Goal: Task Accomplishment & Management: Manage account settings

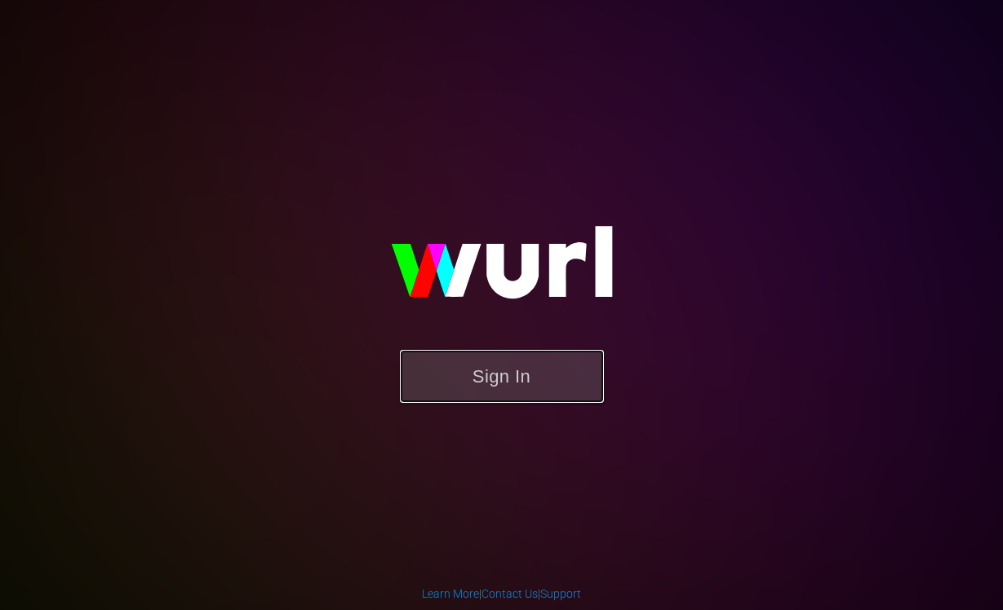
click at [489, 377] on button "Sign In" at bounding box center [502, 376] width 204 height 53
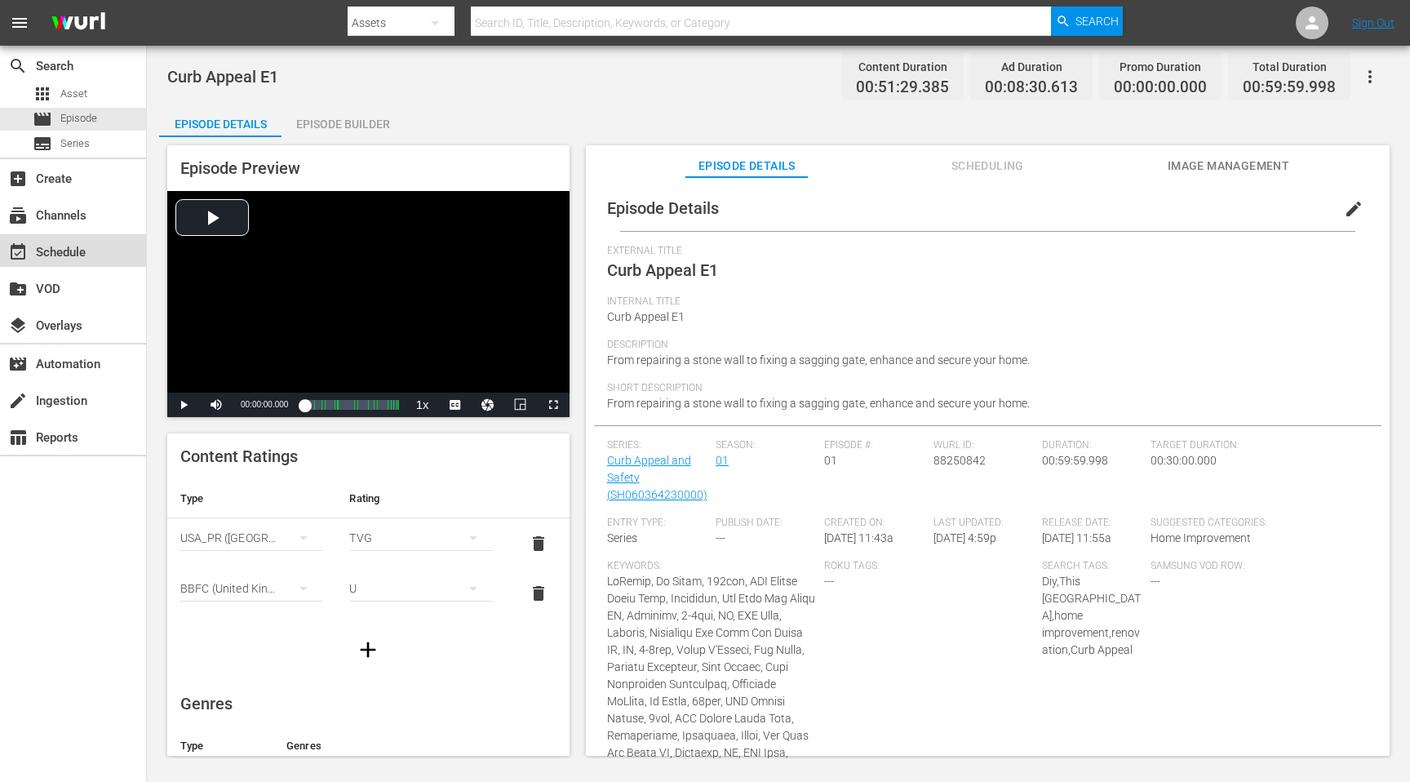
click at [36, 251] on div "event_available Schedule" at bounding box center [45, 249] width 91 height 15
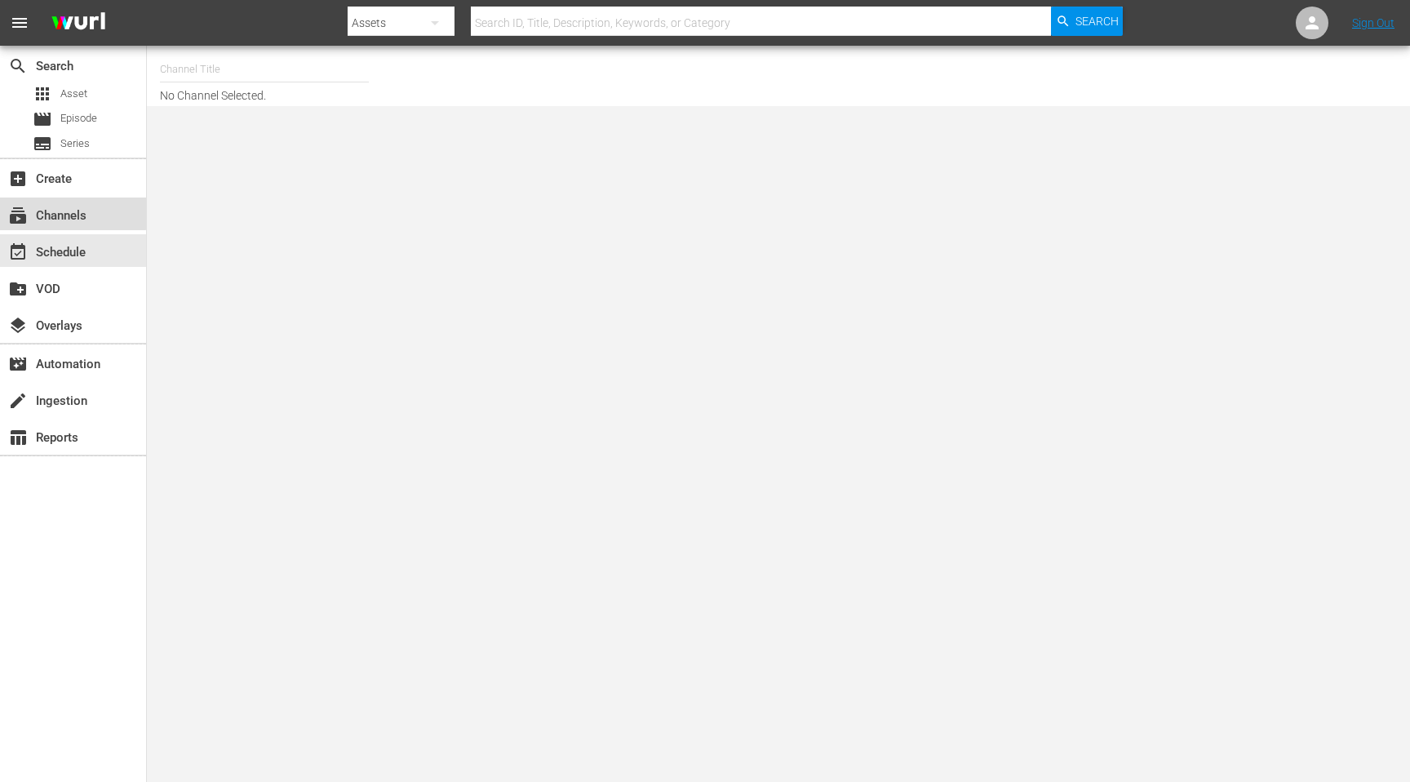
click at [39, 210] on div "subscriptions Channels" at bounding box center [45, 213] width 91 height 15
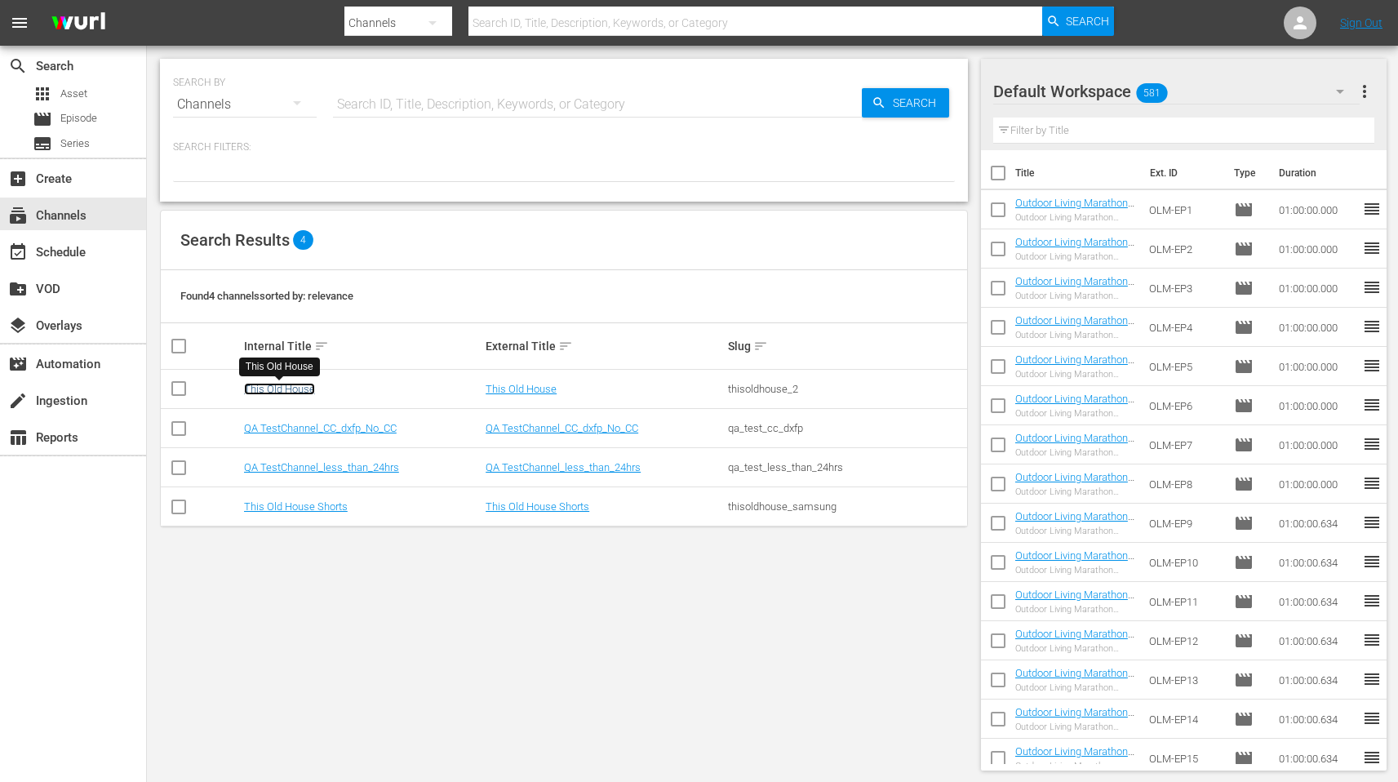
click at [261, 388] on link "This Old House" at bounding box center [279, 389] width 71 height 12
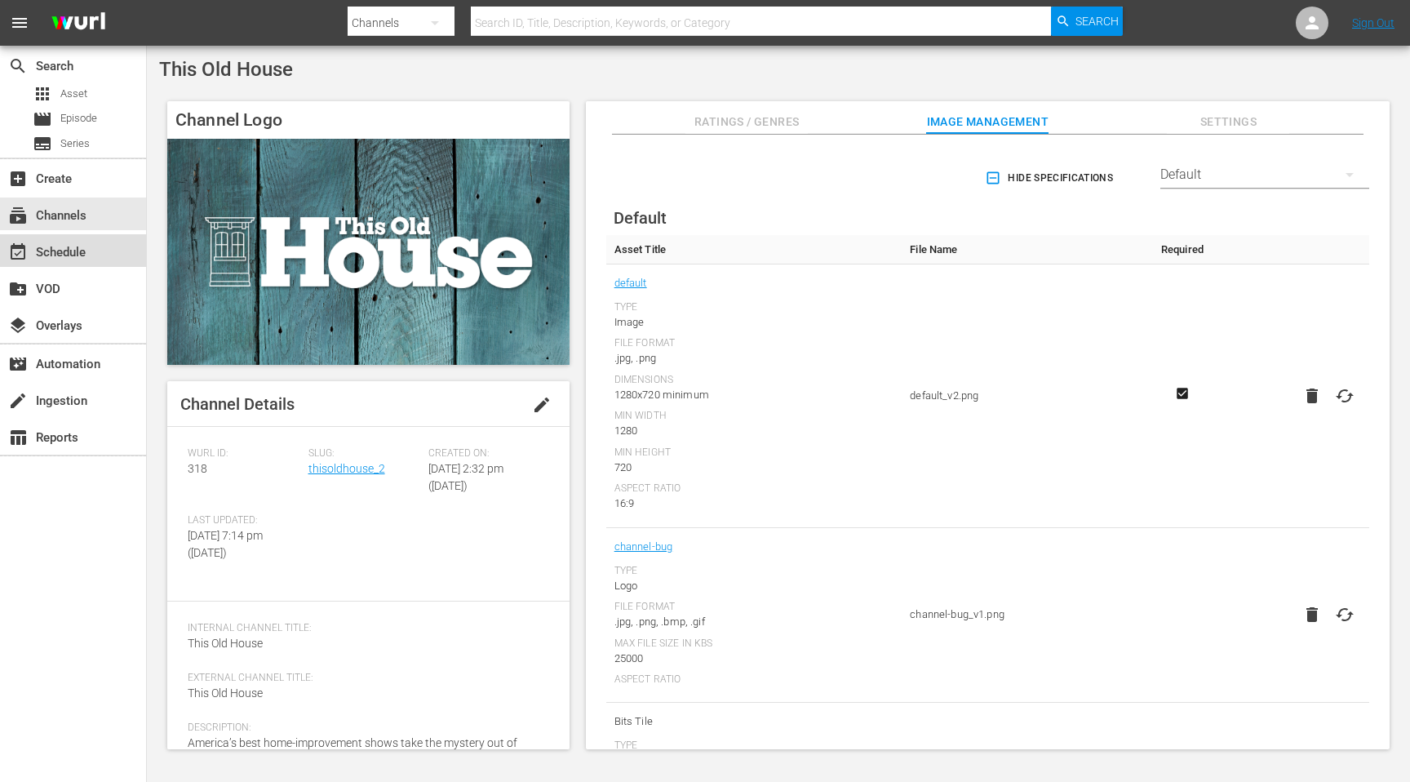
click at [76, 257] on div "event_available Schedule" at bounding box center [45, 249] width 91 height 15
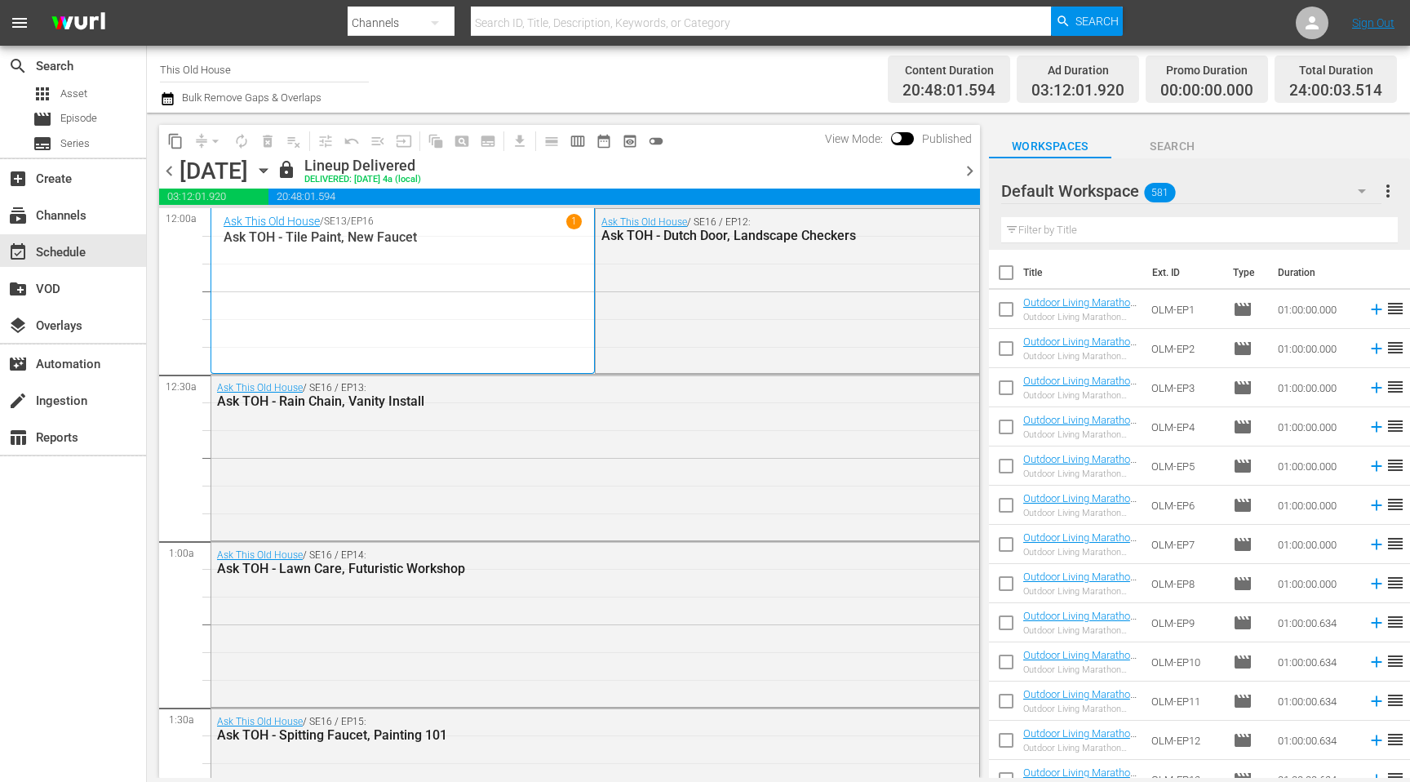
click at [1002, 233] on input "text" at bounding box center [1199, 230] width 397 height 26
click at [1002, 184] on icon "button" at bounding box center [1362, 191] width 20 height 20
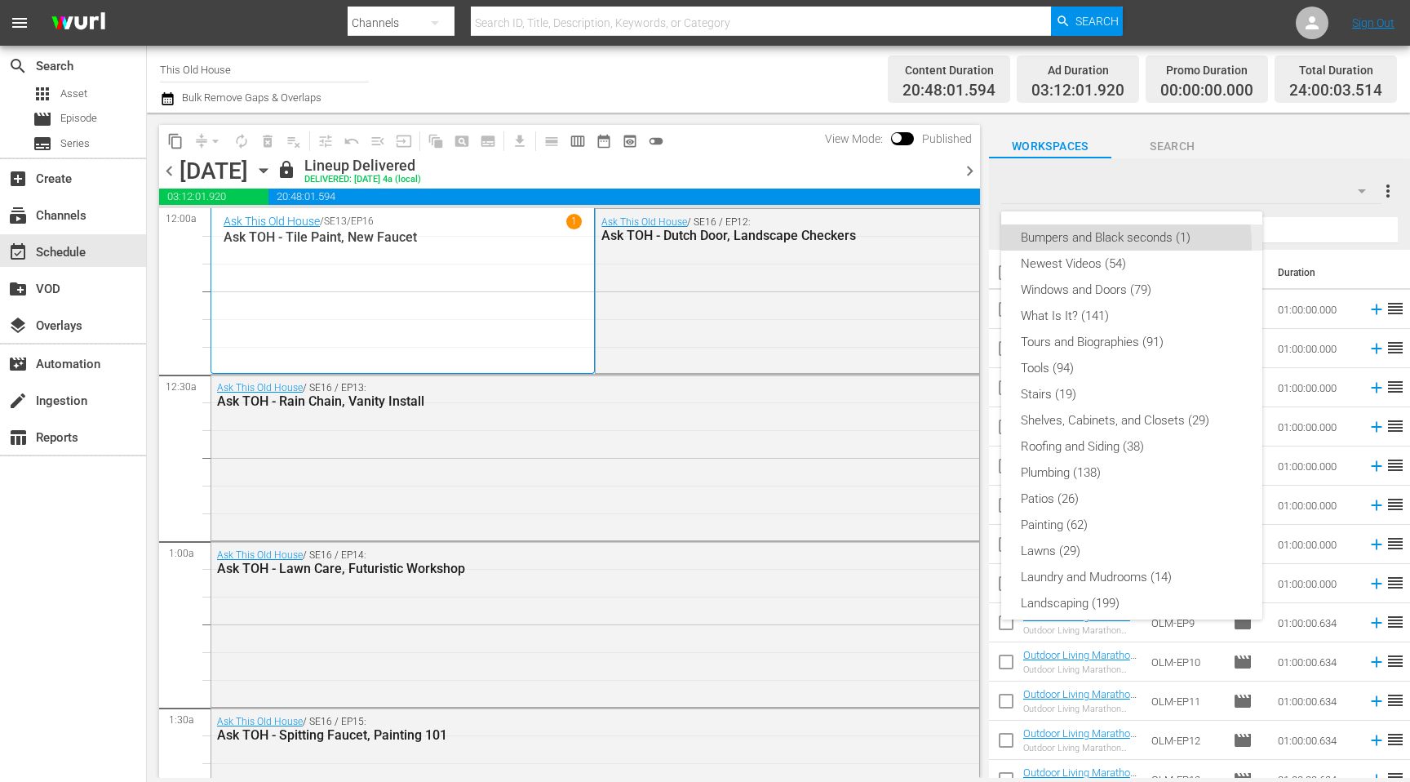
click at [1002, 246] on div "Bumpers and Black seconds (1)" at bounding box center [1132, 237] width 222 height 26
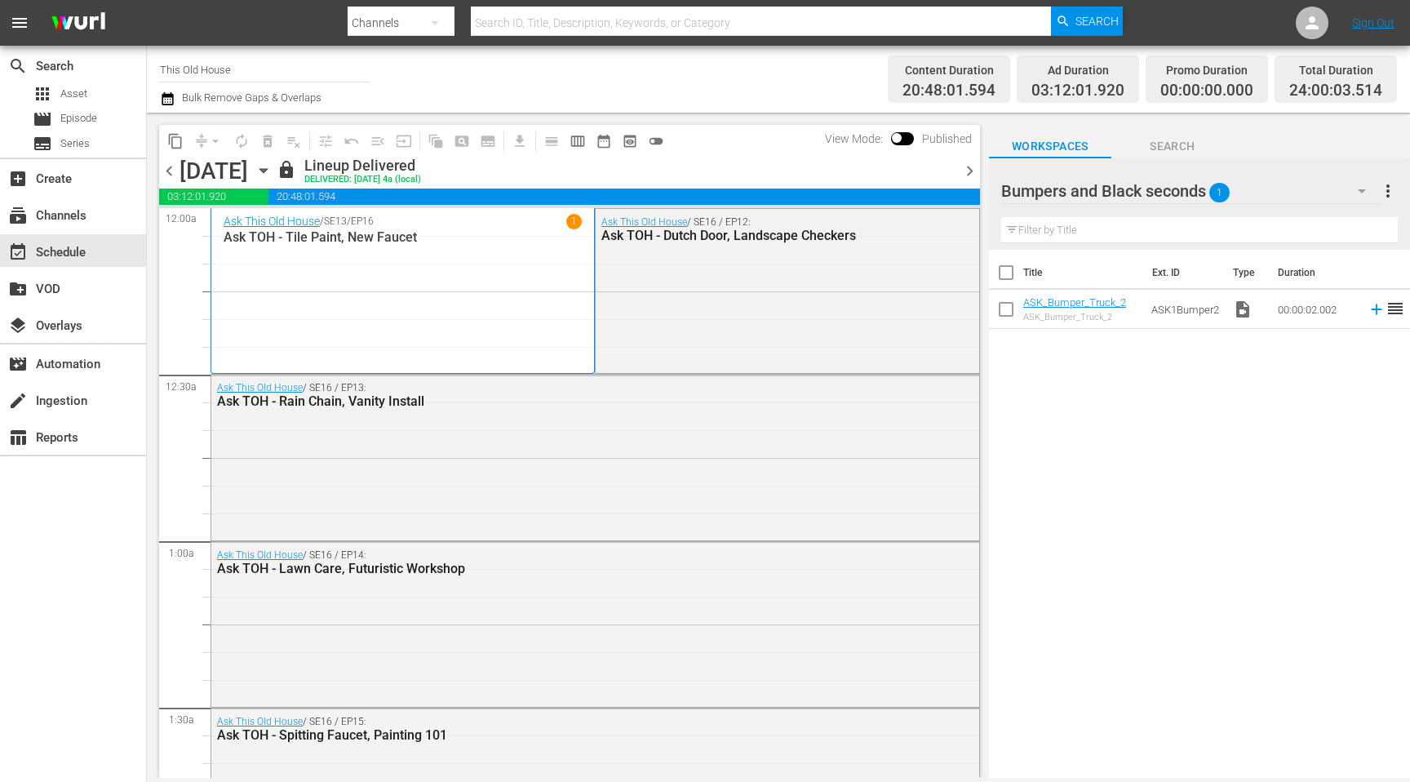
click at [464, 271] on div "Ask This Old House / SE13 / EP16 1 Ask TOH - Tile Paint, New Faucet" at bounding box center [403, 291] width 358 height 154
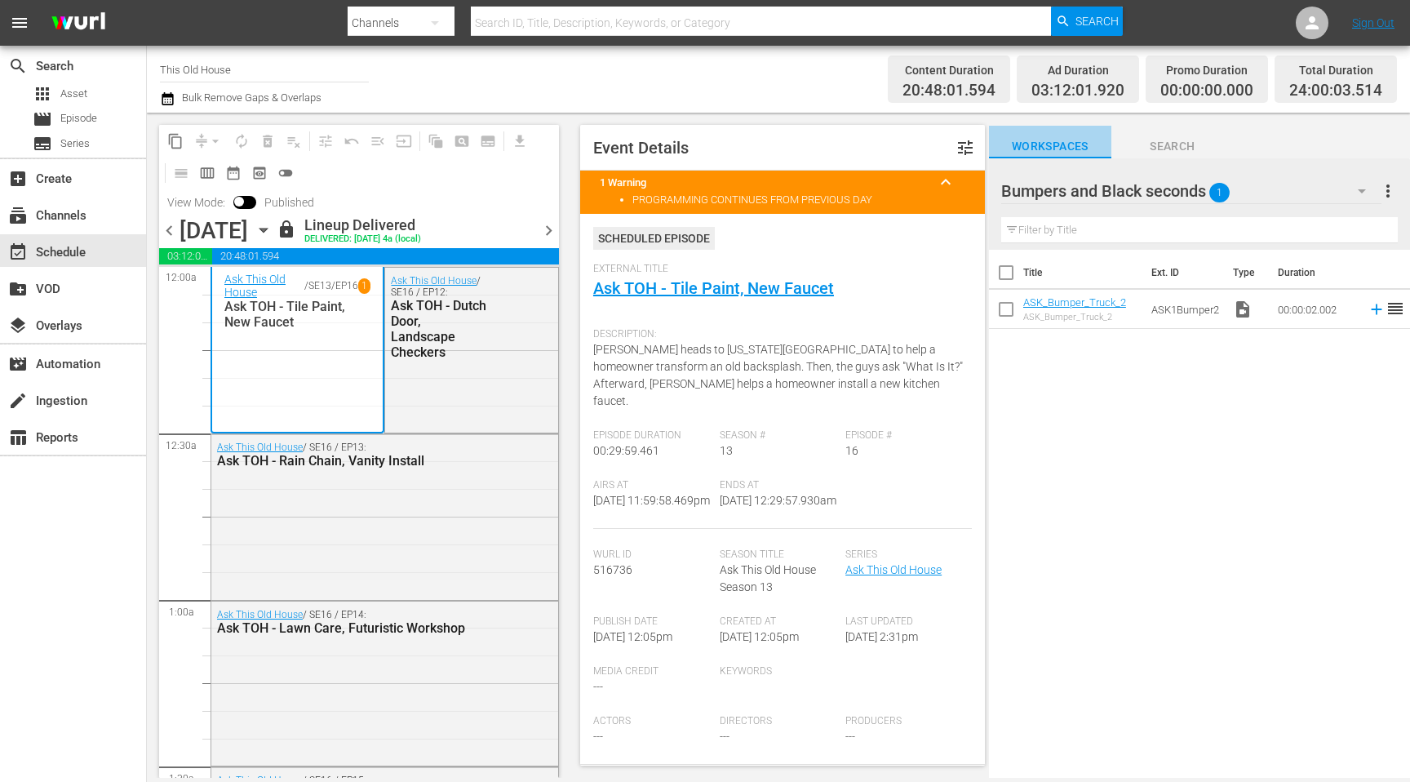
click at [1002, 152] on span "Workspaces" at bounding box center [1050, 146] width 122 height 20
click at [87, 118] on span "Episode" at bounding box center [78, 118] width 37 height 16
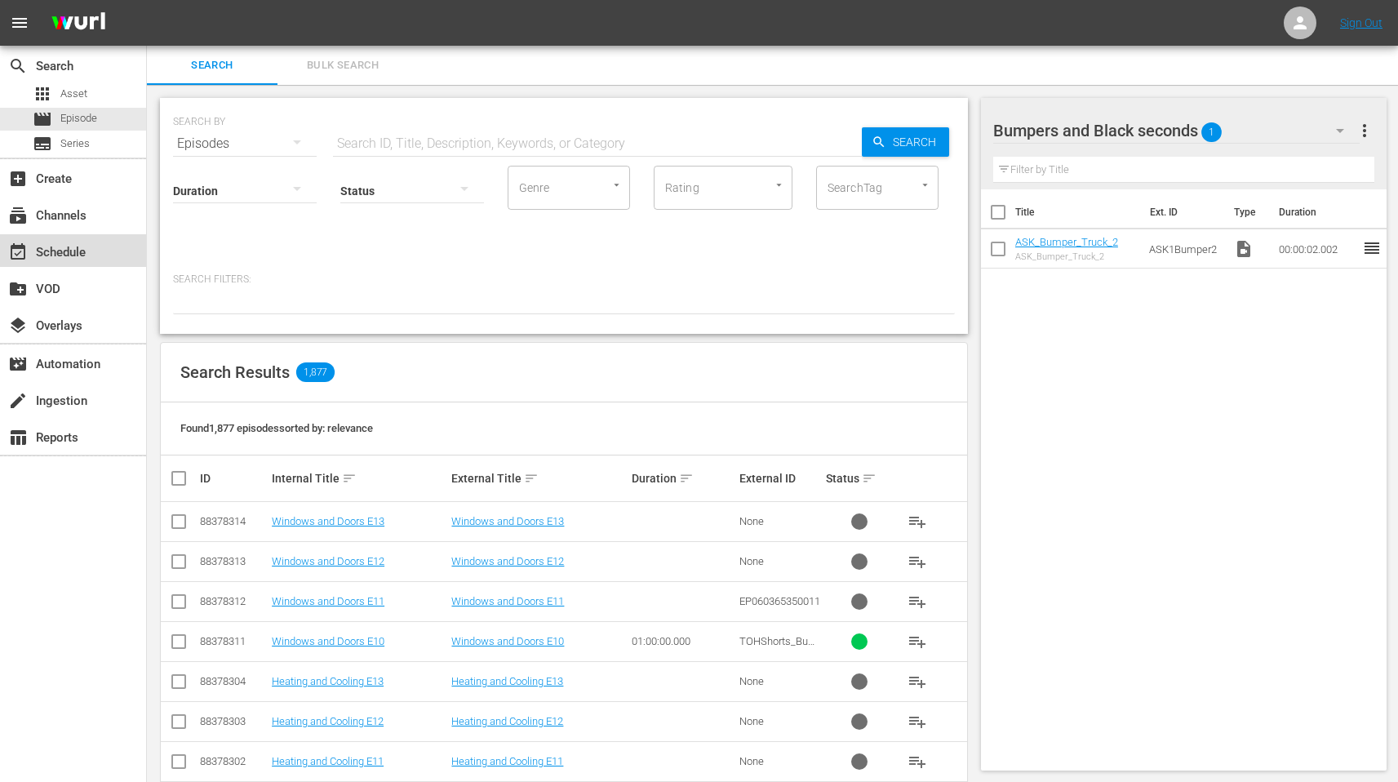
click at [71, 245] on div "event_available Schedule" at bounding box center [45, 249] width 91 height 15
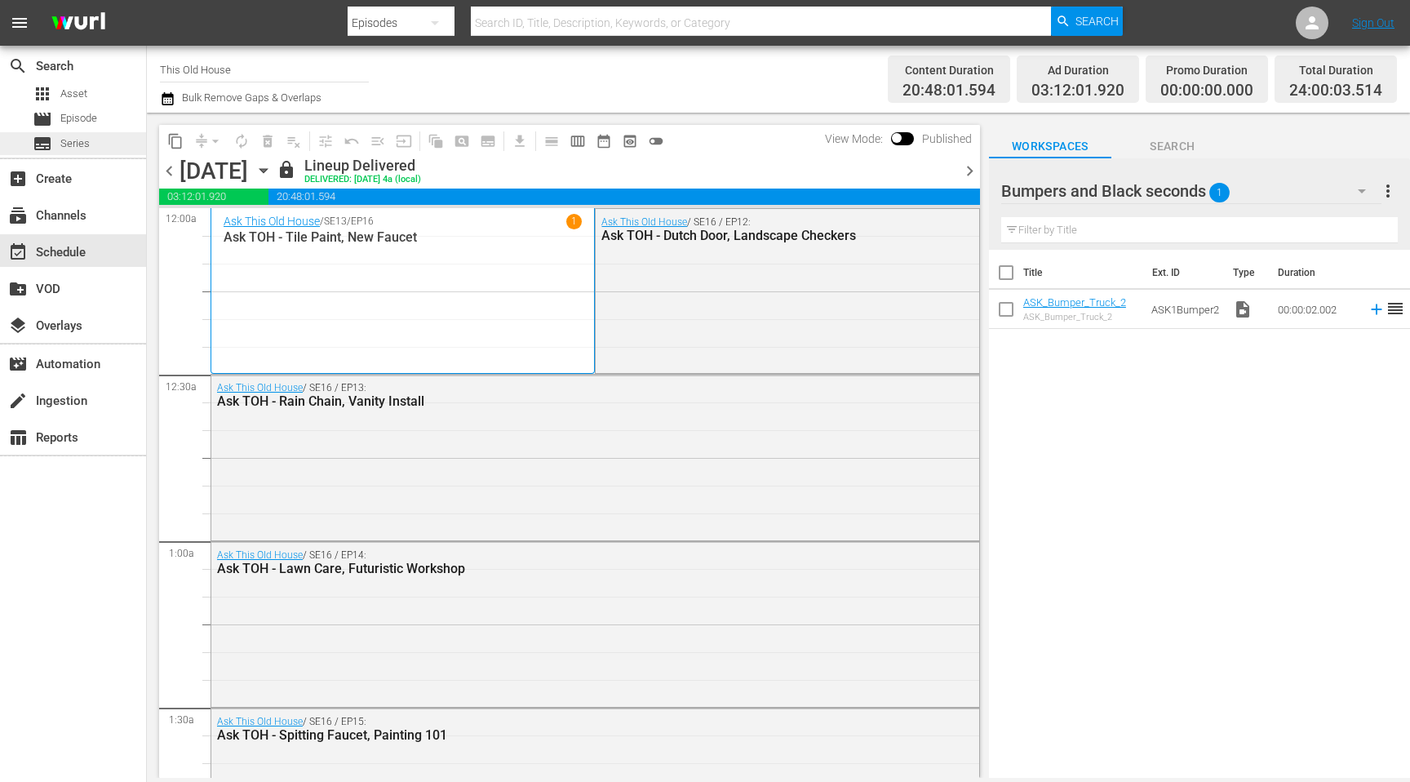
click at [91, 146] on div "subtitles Series" at bounding box center [73, 143] width 146 height 23
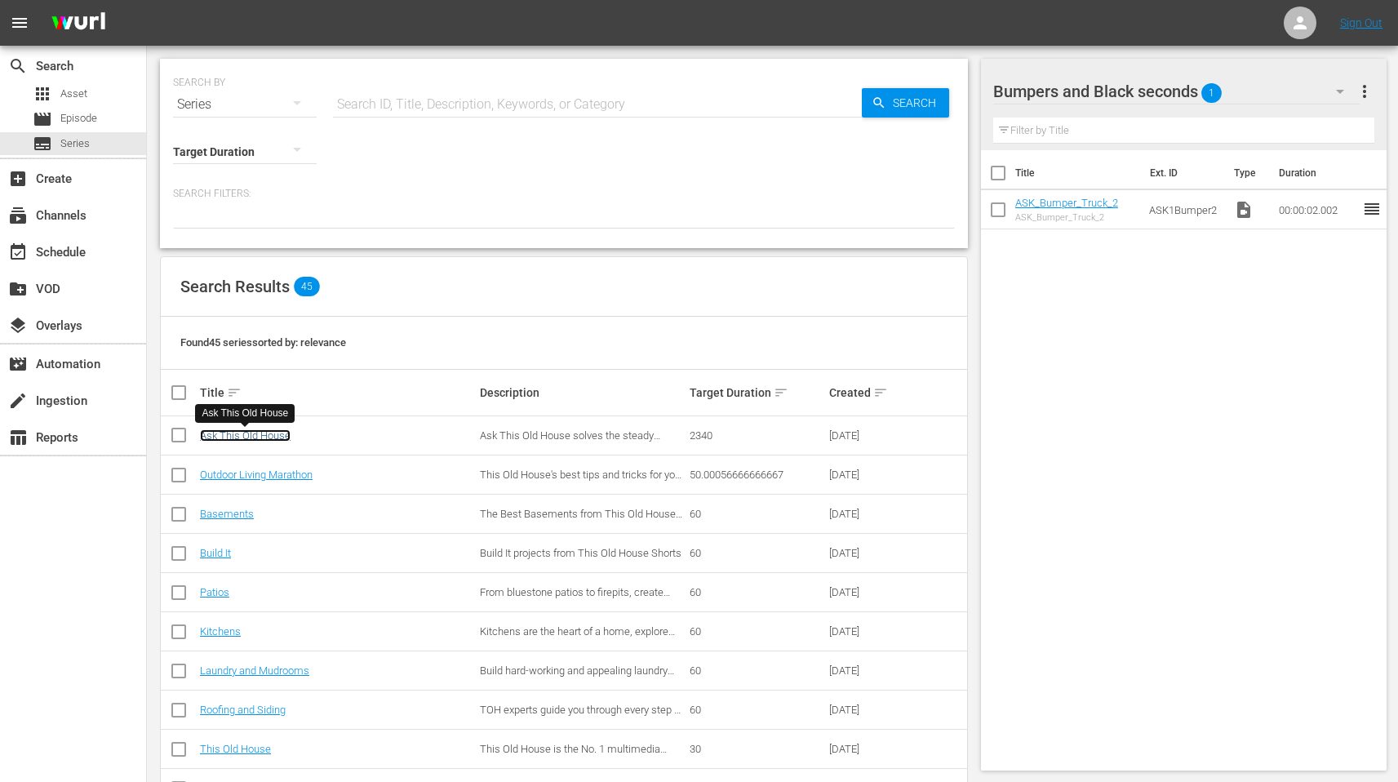
click at [230, 431] on link "Ask This Old House" at bounding box center [245, 435] width 91 height 12
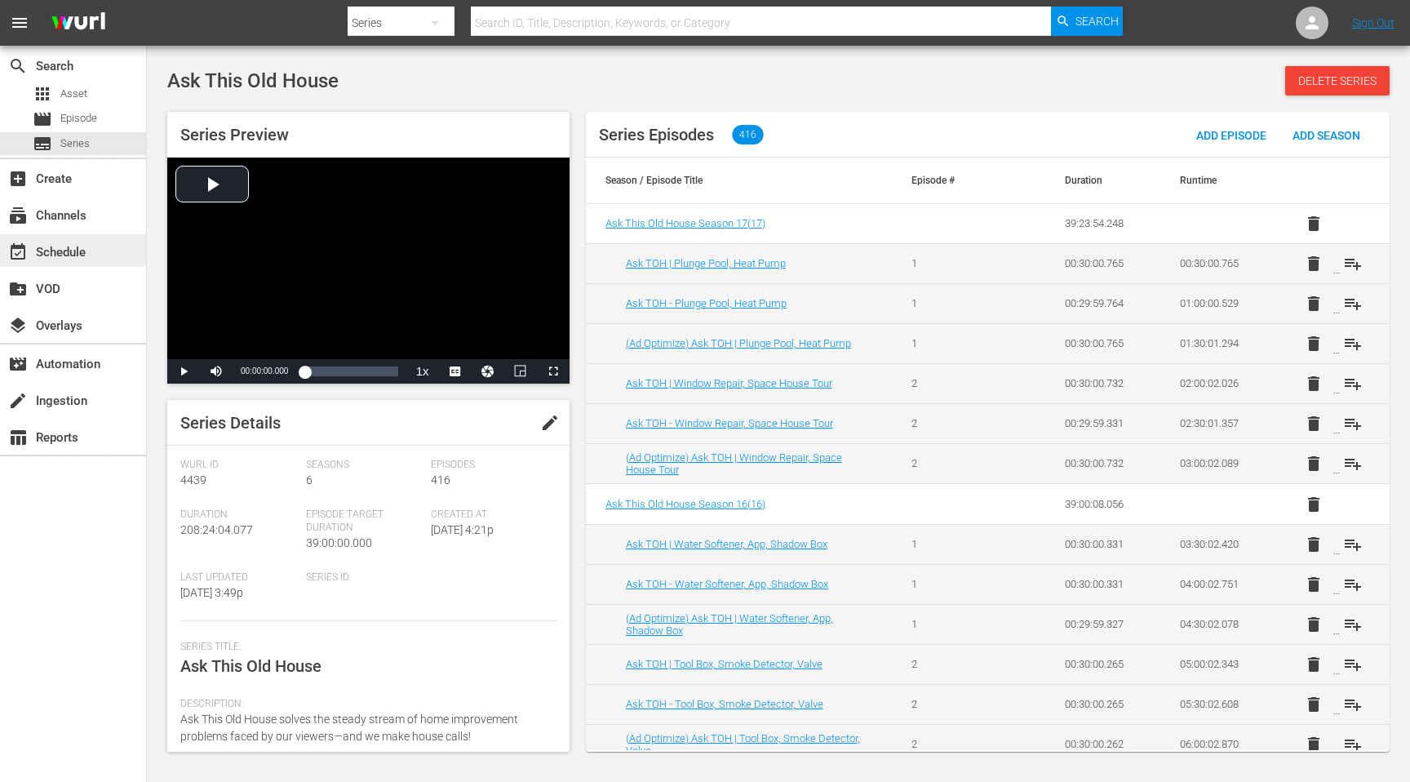
click at [60, 257] on div "event_available Schedule" at bounding box center [45, 249] width 91 height 15
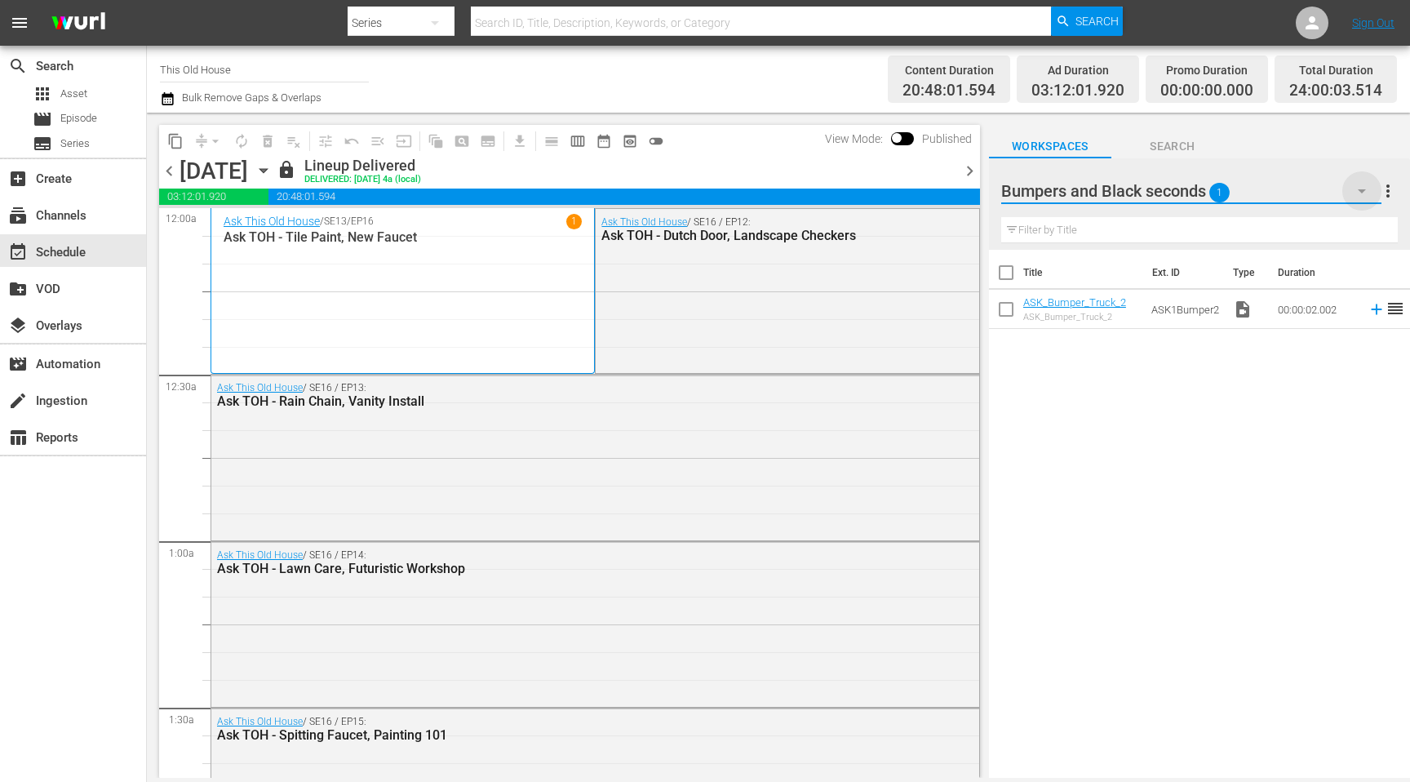
click at [1002, 188] on icon "button" at bounding box center [1362, 191] width 20 height 20
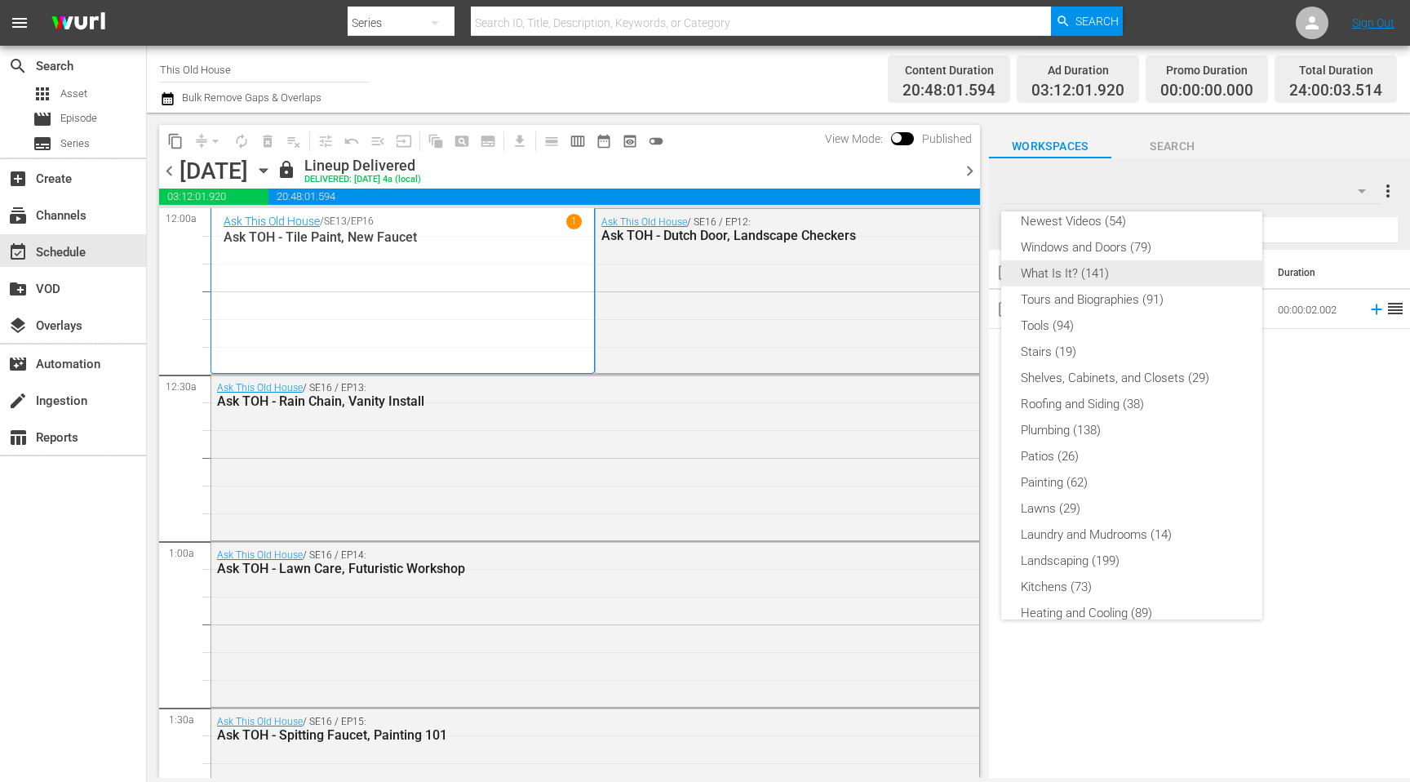
scroll to position [349, 0]
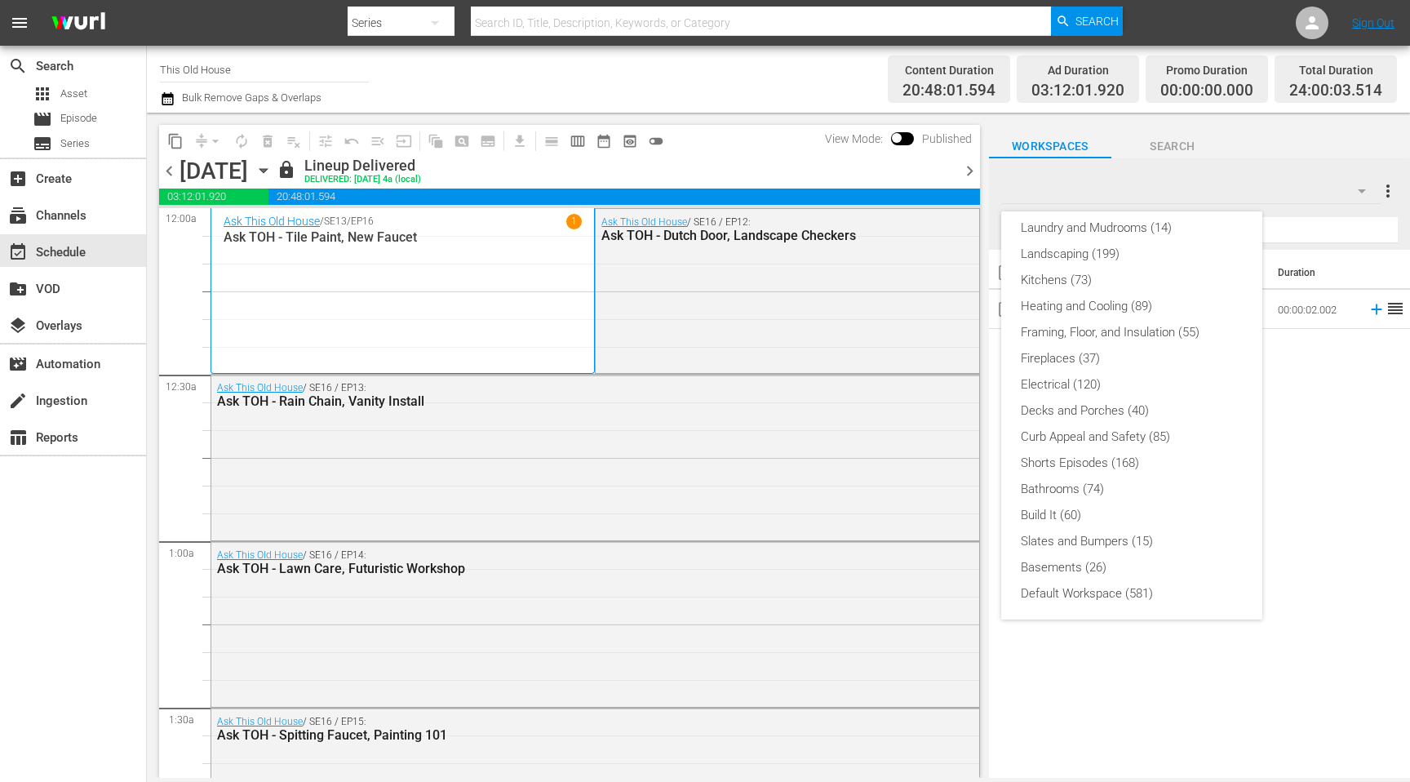
click at [78, 113] on div "Bumpers and Black seconds (1) Newest Videos (54) Windows and Doors (79) What Is…" at bounding box center [705, 391] width 1410 height 782
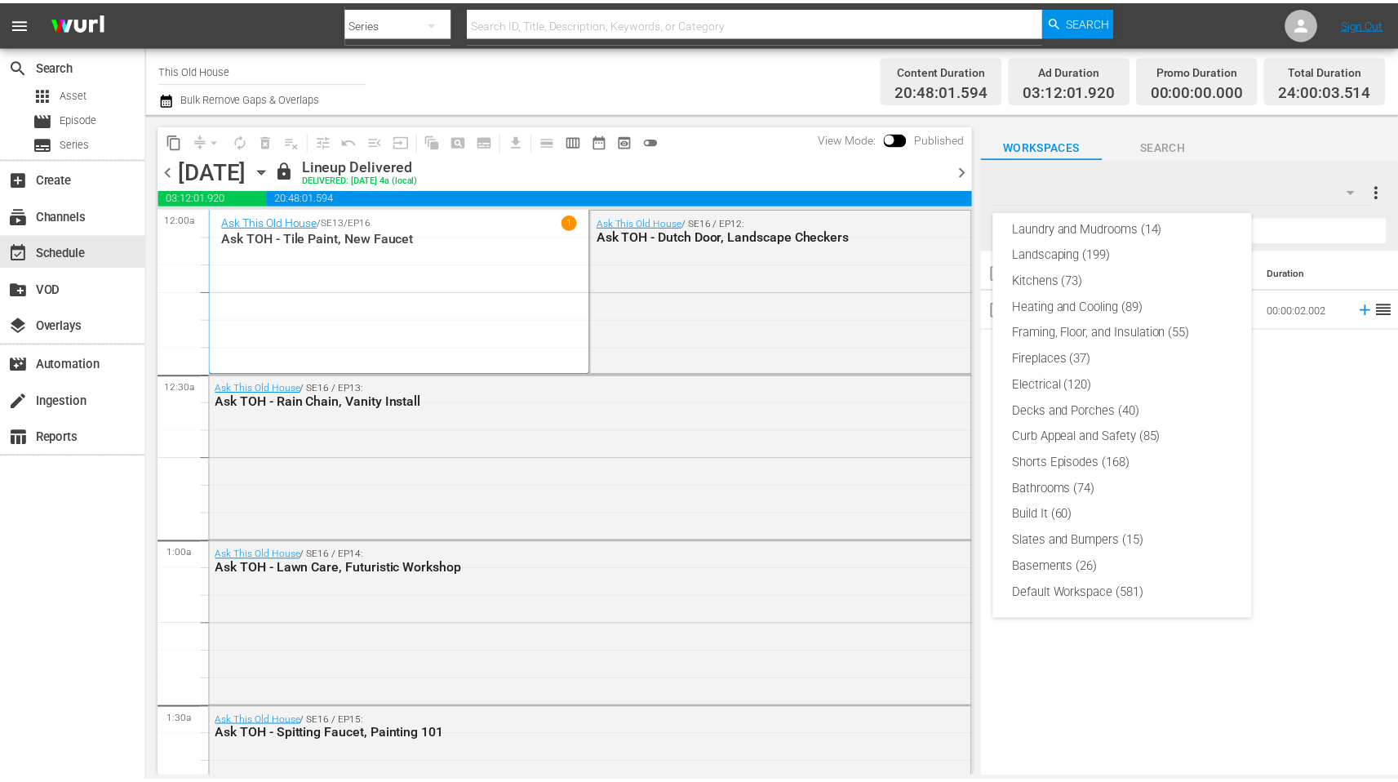
scroll to position [0, 0]
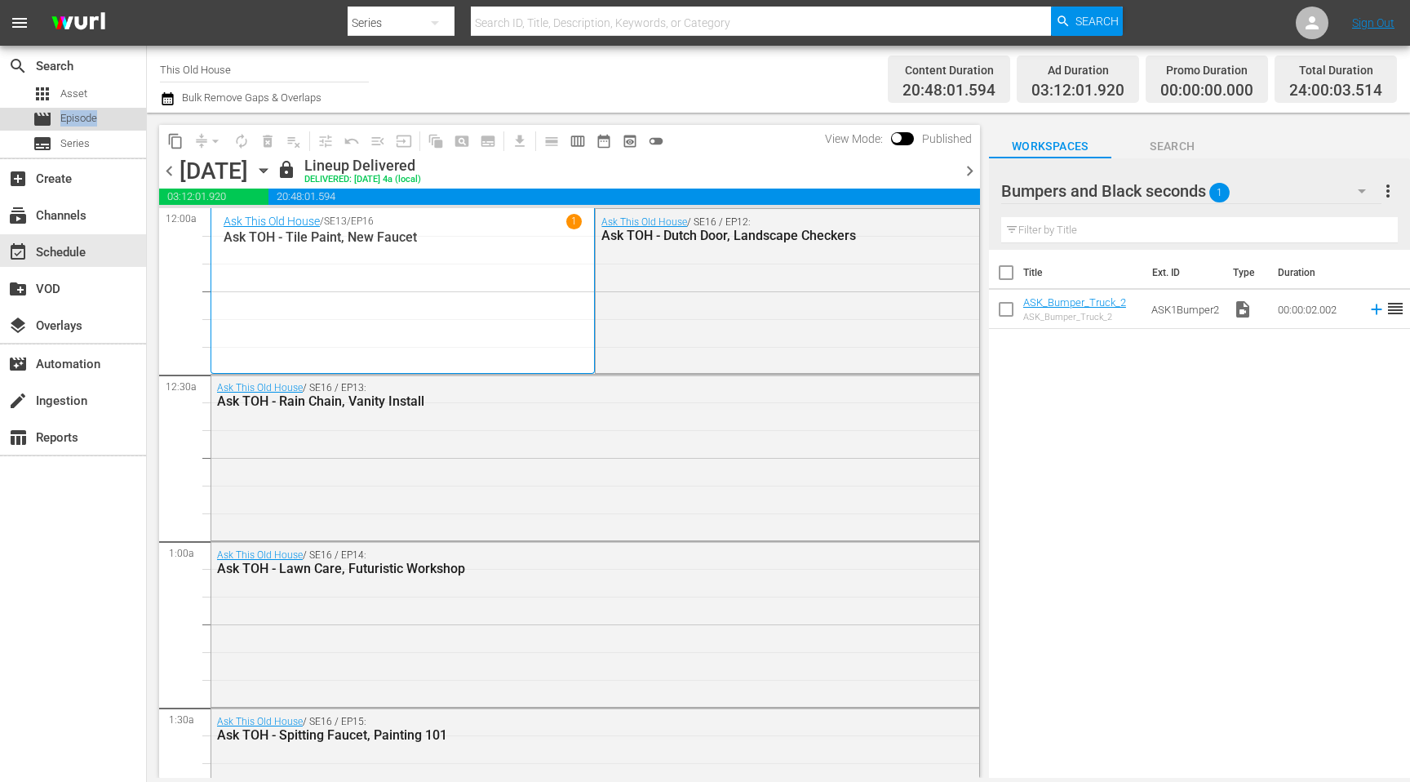
click at [77, 114] on span "Episode" at bounding box center [78, 118] width 37 height 16
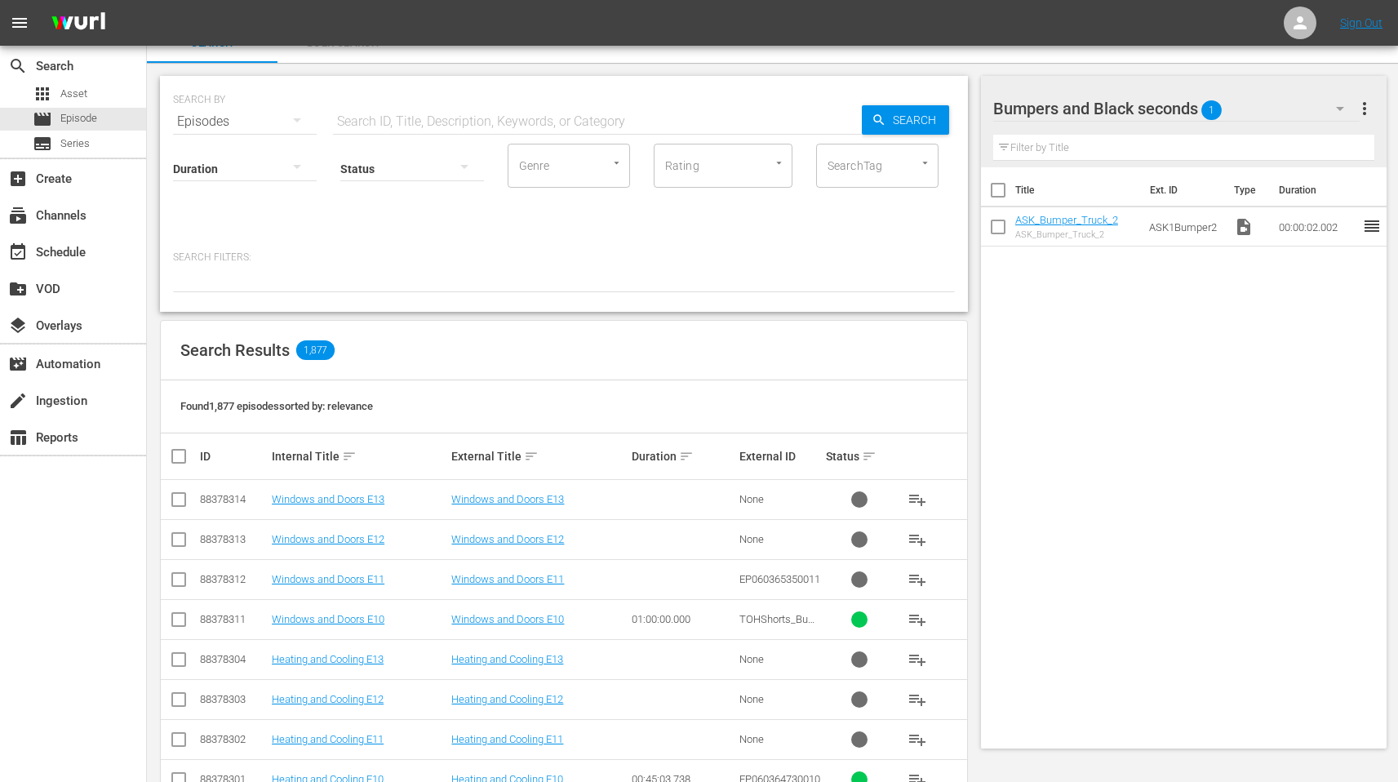
scroll to position [25, 0]
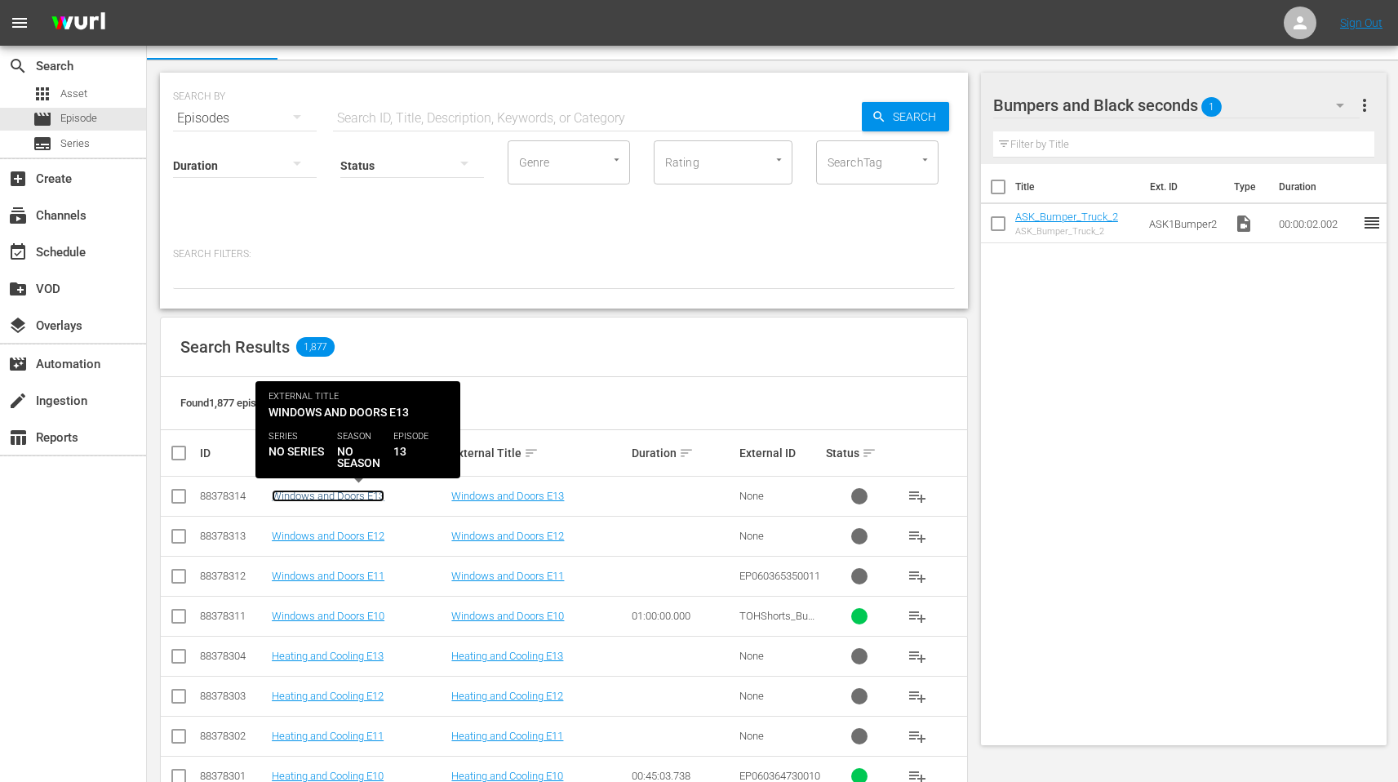
click at [380, 494] on link "Windows and Doors E13" at bounding box center [328, 496] width 113 height 12
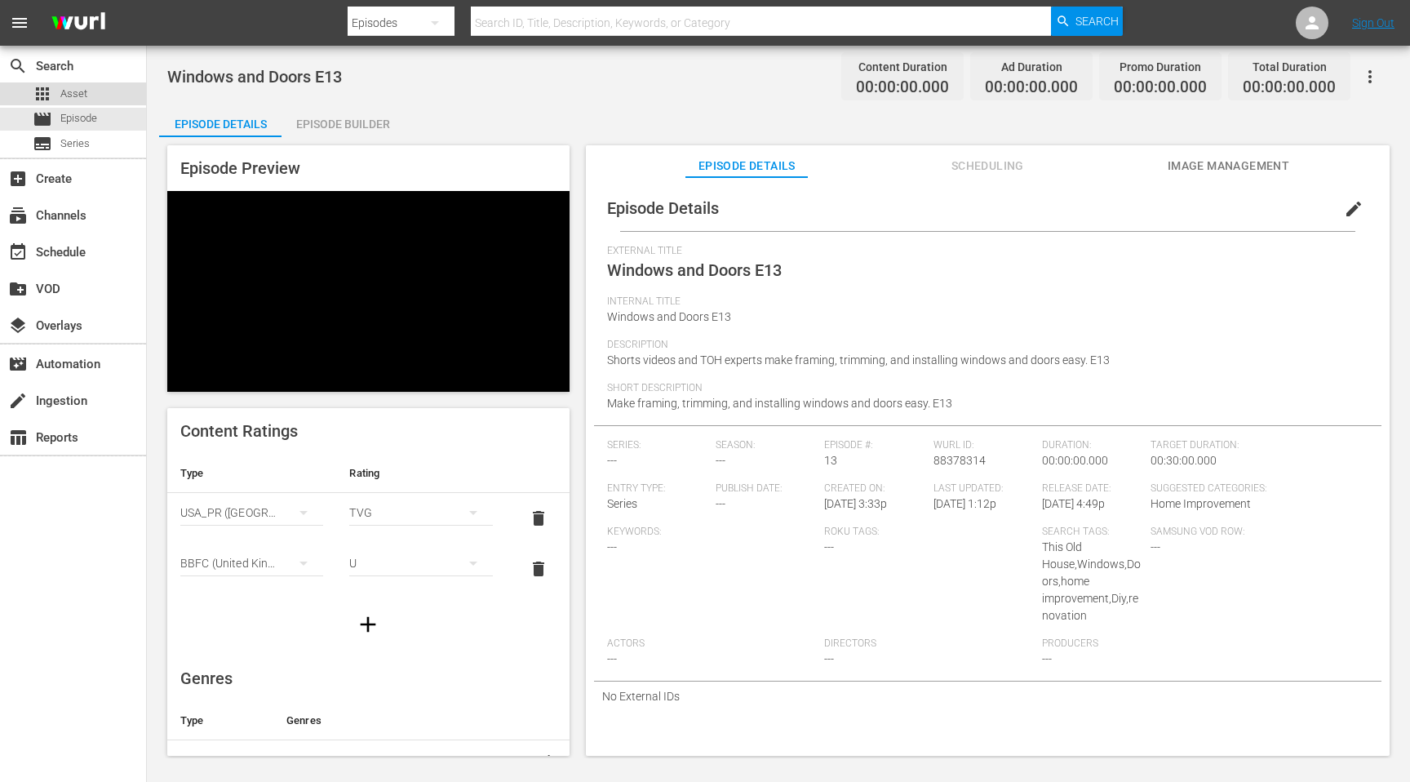
click at [75, 91] on span "Asset" at bounding box center [73, 94] width 27 height 16
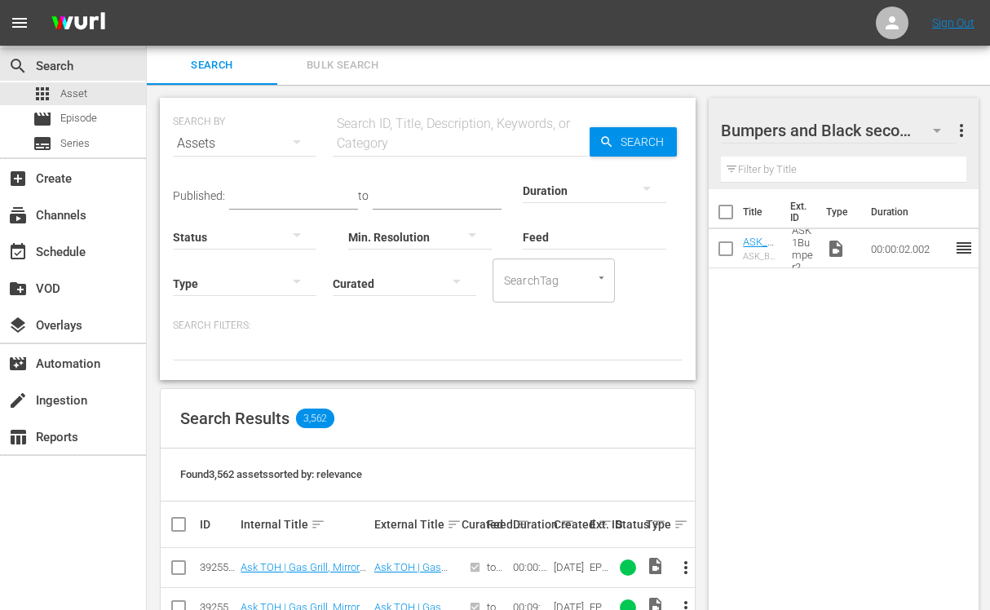
click at [896, 126] on div at bounding box center [833, 131] width 224 height 41
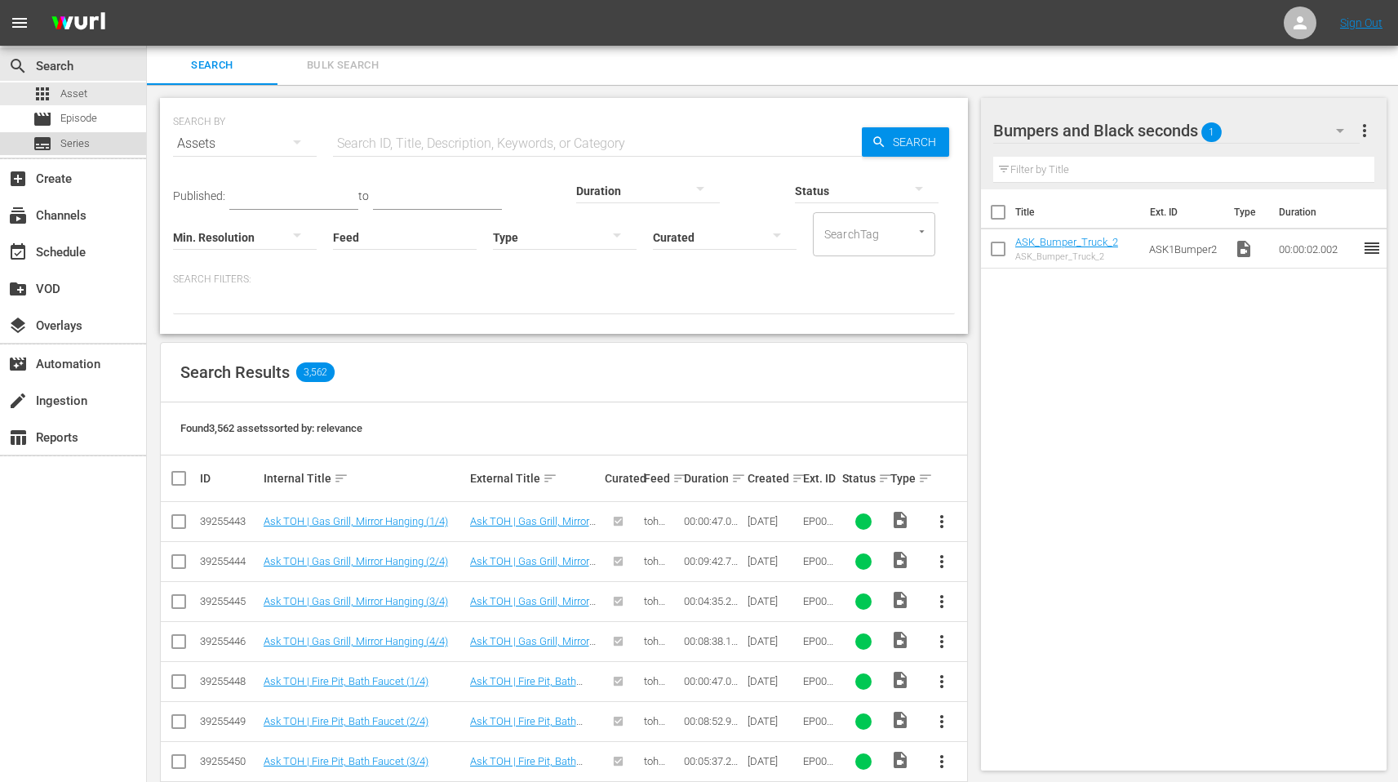
click at [81, 138] on span "Series" at bounding box center [74, 143] width 29 height 16
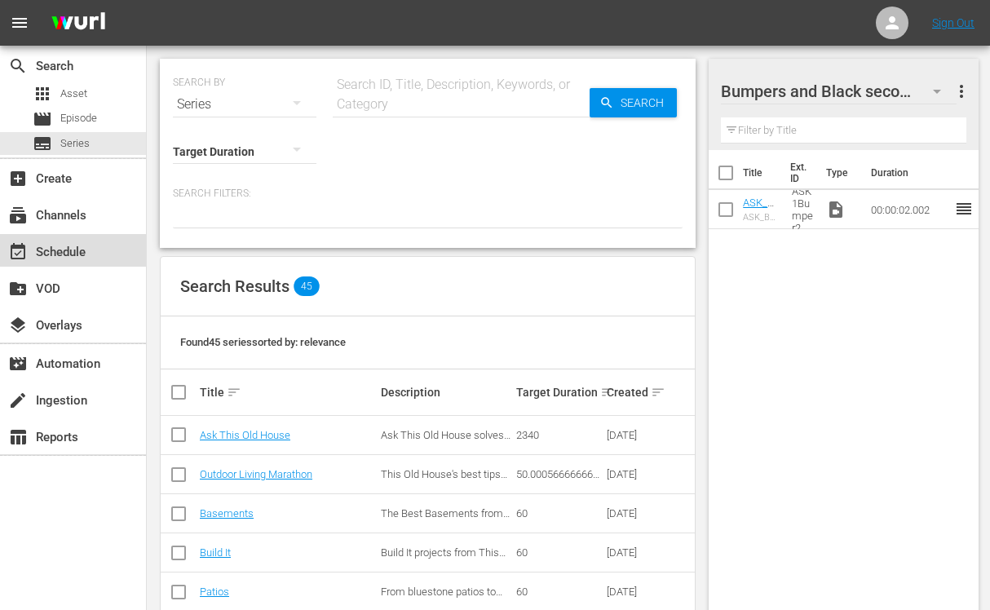
click at [70, 255] on div "event_available Schedule" at bounding box center [45, 249] width 91 height 15
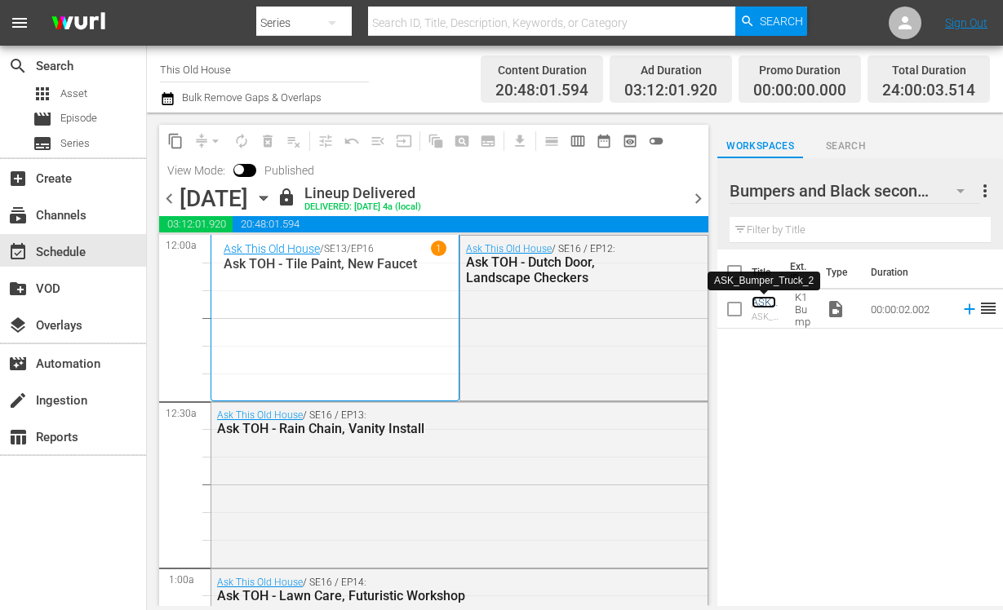
click at [763, 303] on link "ASK_Bumper_Truck_2" at bounding box center [765, 320] width 29 height 49
click at [959, 194] on icon "button" at bounding box center [960, 191] width 20 height 20
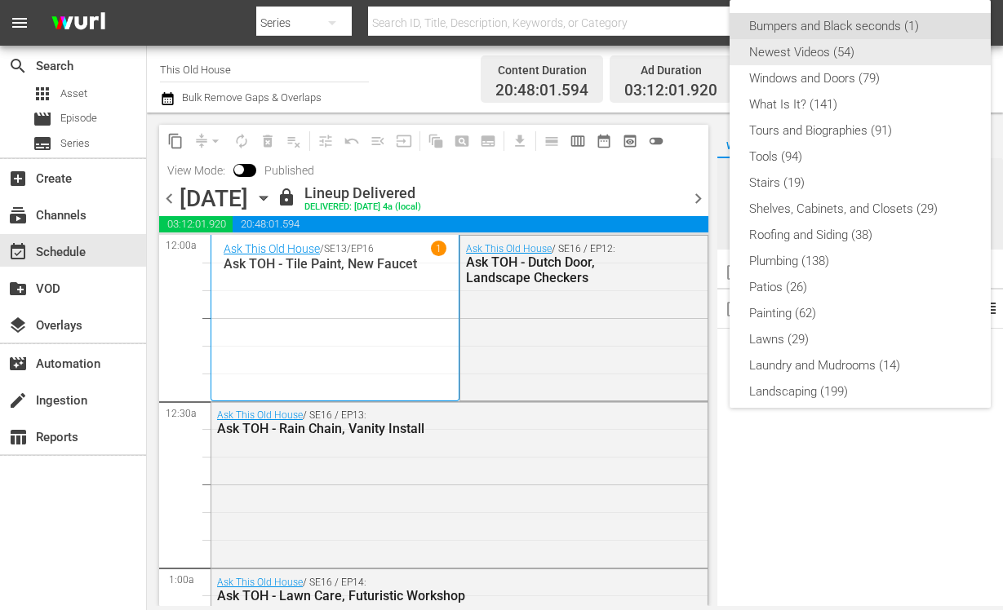
click at [928, 47] on div "Newest Videos (54)" at bounding box center [860, 52] width 222 height 26
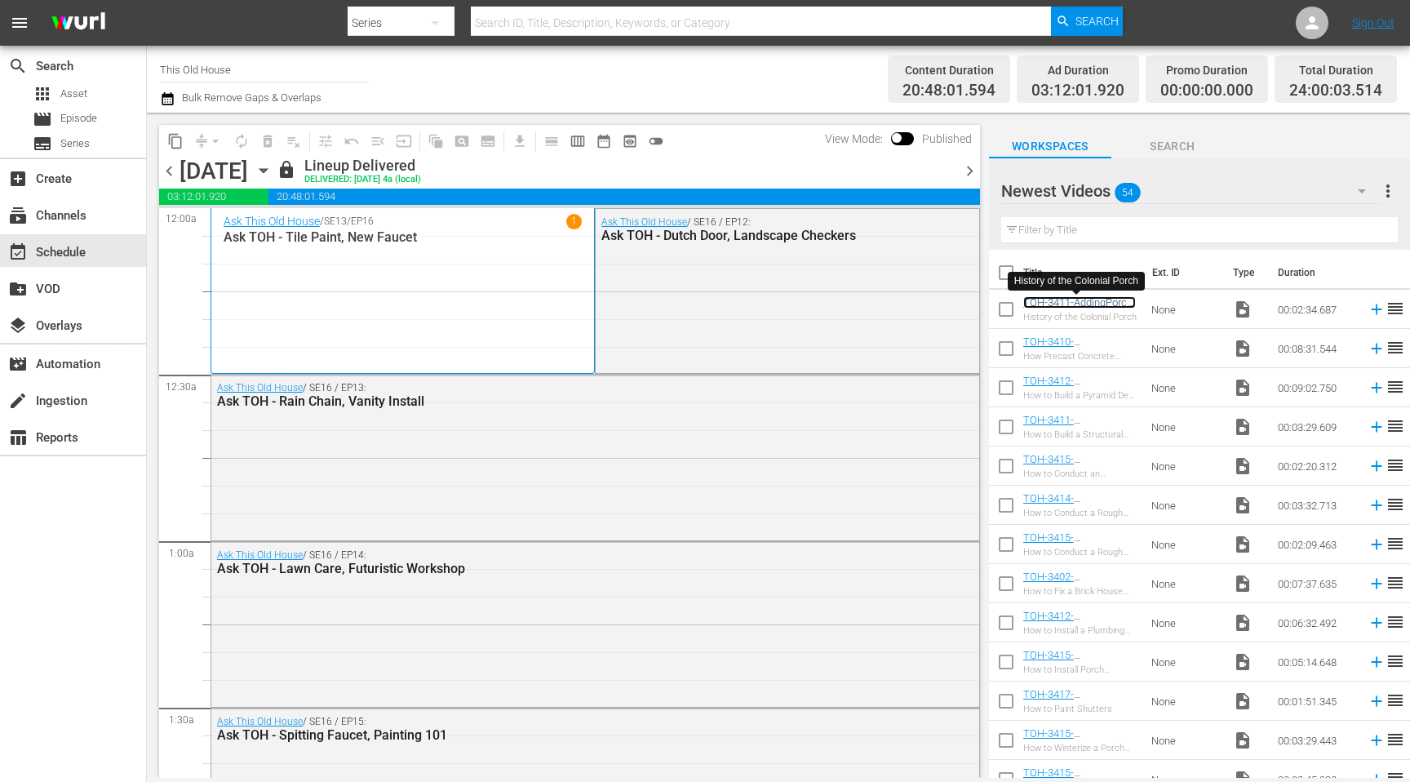
click at [1002, 303] on link "TOH-3411-AddingPorch-SF" at bounding box center [1079, 308] width 113 height 24
click at [50, 220] on div "subscriptions Channels" at bounding box center [45, 213] width 91 height 15
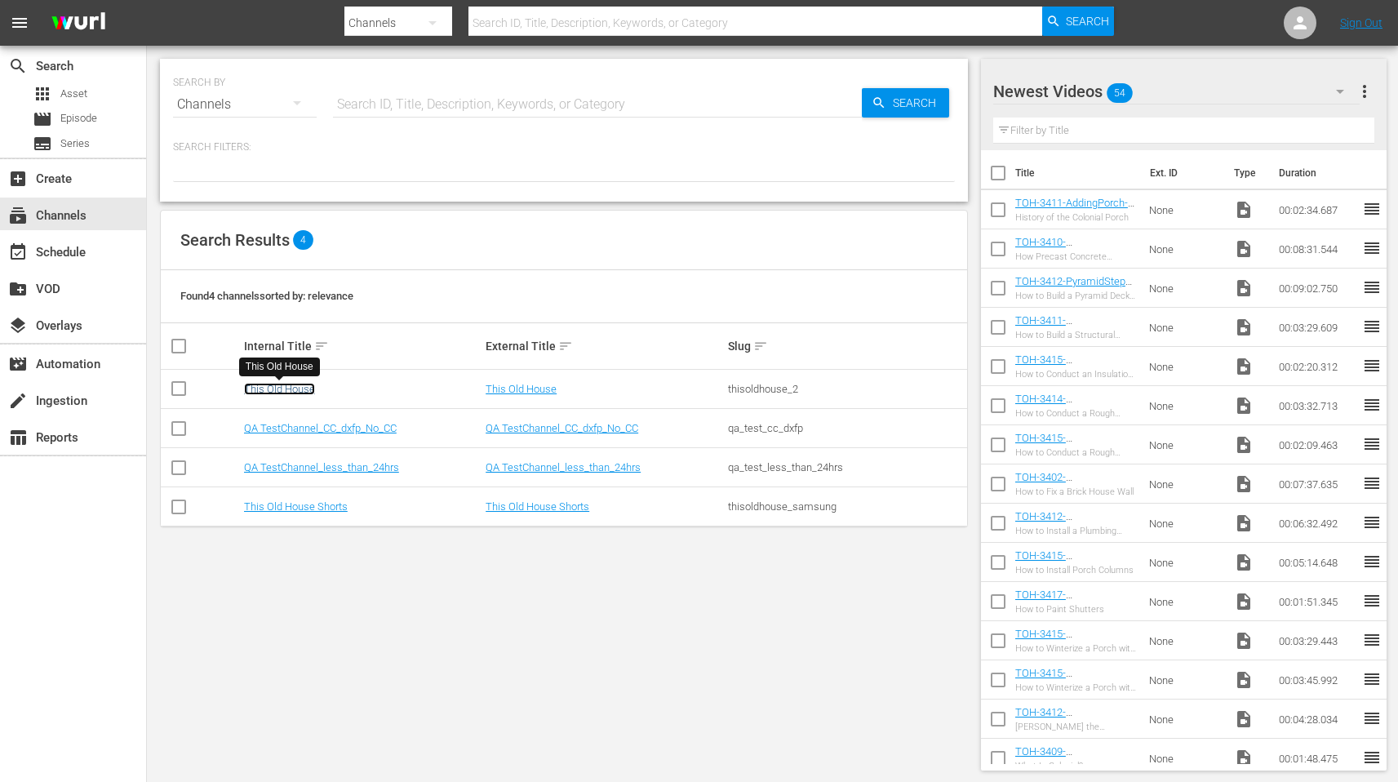
click at [286, 393] on link "This Old House" at bounding box center [279, 389] width 71 height 12
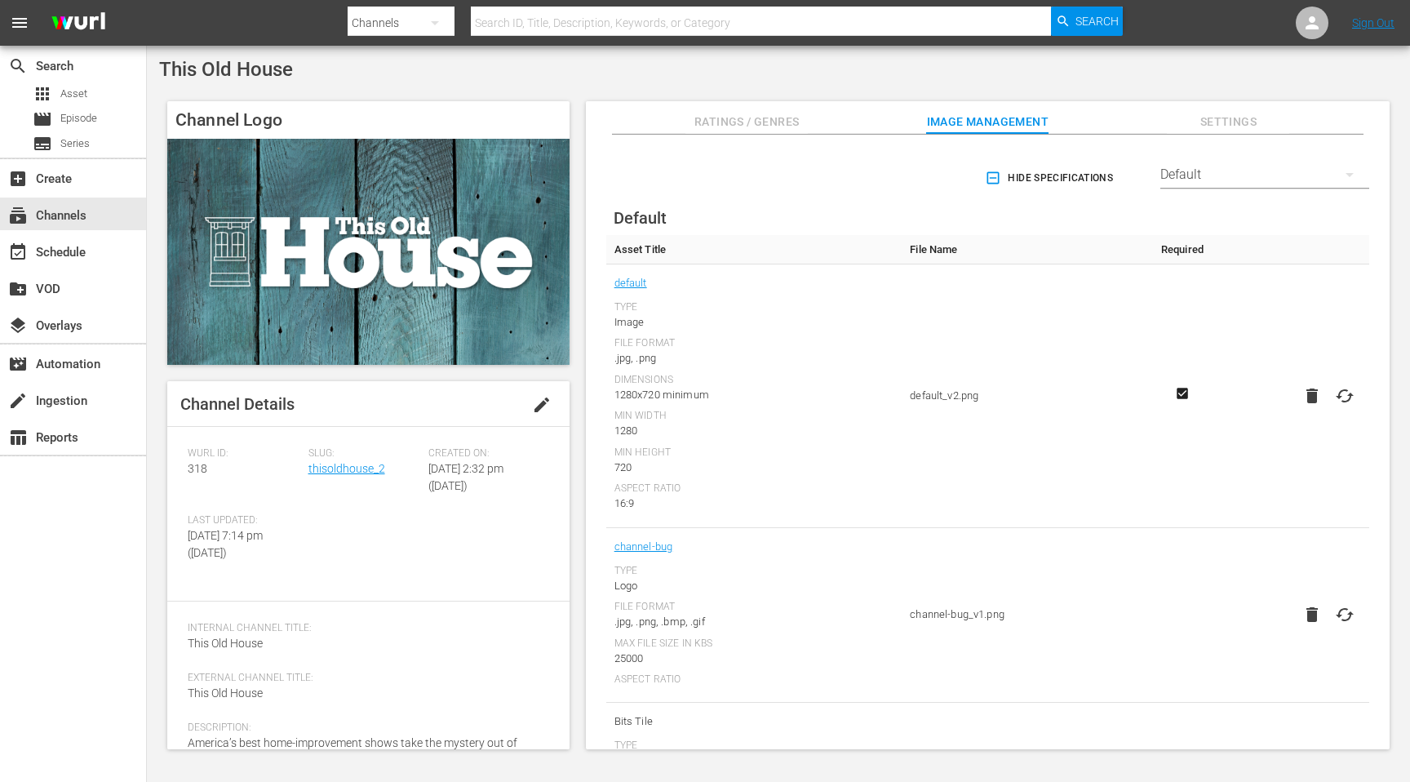
click at [1002, 128] on span "Settings" at bounding box center [1228, 122] width 122 height 20
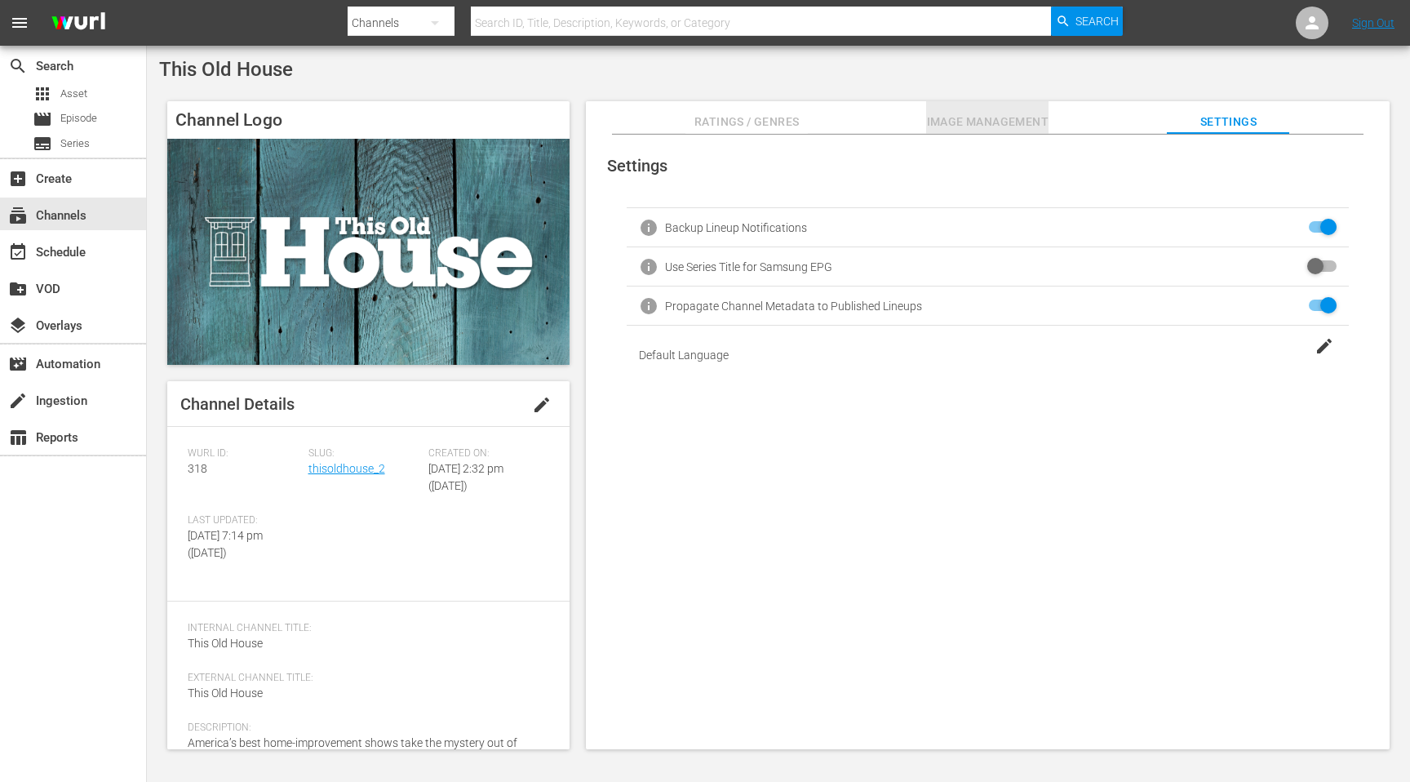
click at [959, 117] on span "Image Management" at bounding box center [987, 122] width 122 height 20
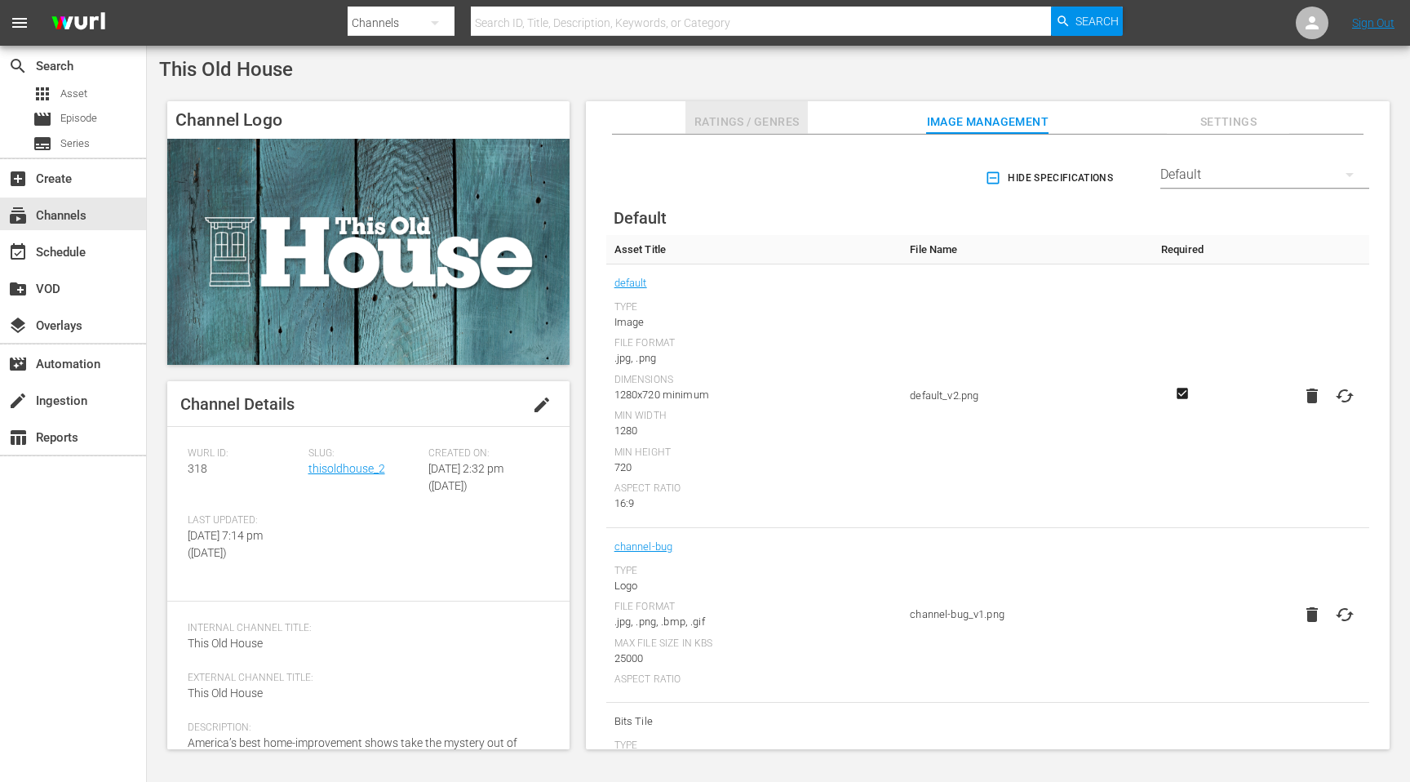
click at [742, 122] on span "Ratings / Genres" at bounding box center [746, 122] width 122 height 20
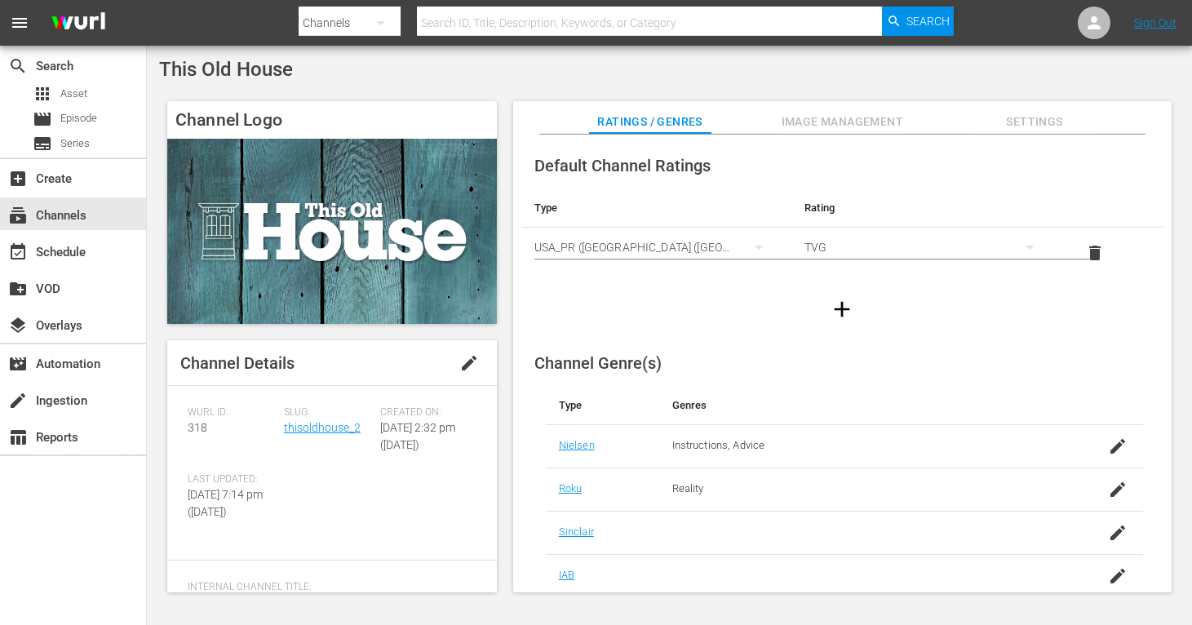
click at [731, 343] on div "Channel Genre(s) Type Genres [PERSON_NAME] Instructions, Advice Roku Reality [P…" at bounding box center [842, 577] width 642 height 474
